Goal: Navigation & Orientation: Go to known website

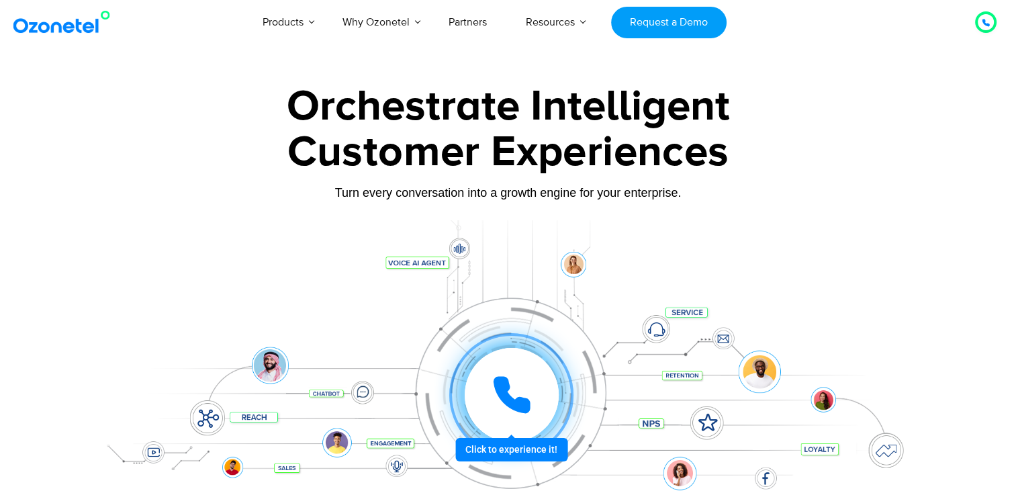
click at [255, 240] on div at bounding box center [509, 374] width 840 height 309
click at [21, 30] on img at bounding box center [64, 22] width 109 height 24
click at [24, 30] on img at bounding box center [64, 22] width 109 height 24
click at [62, 227] on div at bounding box center [508, 300] width 1016 height 457
click at [91, 224] on div at bounding box center [509, 374] width 840 height 309
